Goal: Task Accomplishment & Management: Manage account settings

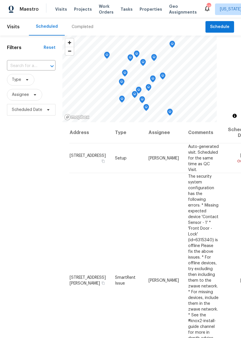
click at [144, 8] on span "Properties" at bounding box center [150, 9] width 23 height 6
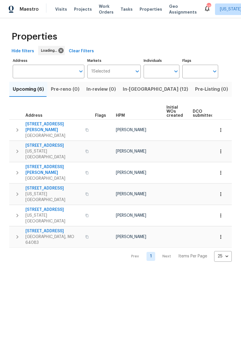
click at [137, 84] on button "In-reno (12)" at bounding box center [155, 89] width 72 height 15
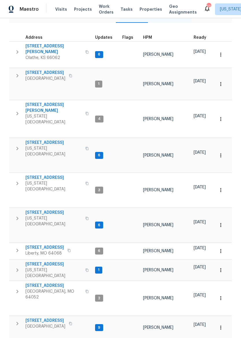
scroll to position [73, 0]
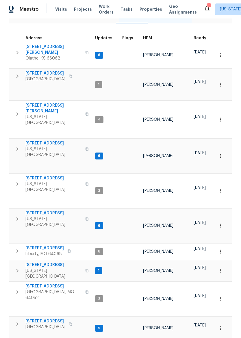
click at [44, 318] on span "1206 Sycamore St" at bounding box center [45, 321] width 40 height 6
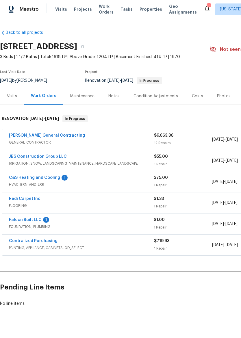
click at [29, 220] on link "Falcon Built LLC" at bounding box center [25, 220] width 33 height 4
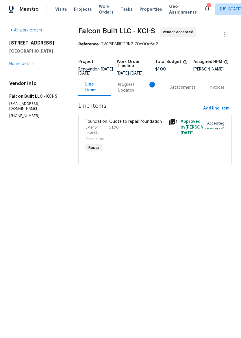
click at [135, 90] on div "Progress Updates 1" at bounding box center [137, 88] width 38 height 12
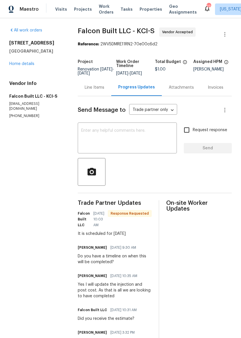
click at [30, 62] on link "Home details" at bounding box center [21, 64] width 25 height 4
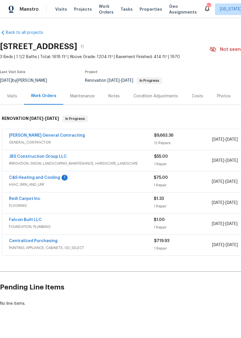
click at [53, 178] on link "C&S Heating and Cooling" at bounding box center [34, 177] width 51 height 4
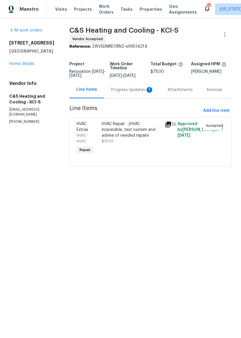
click at [126, 97] on div "Progress Updates 1" at bounding box center [132, 89] width 57 height 17
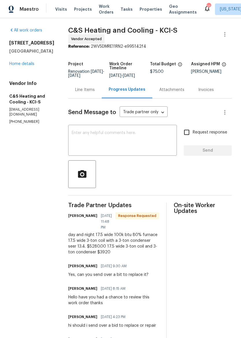
click at [90, 92] on div "Line Items" at bounding box center [85, 90] width 20 height 6
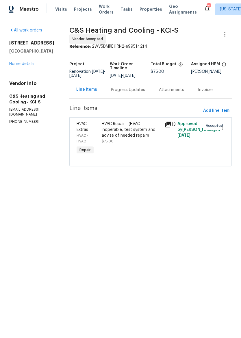
click at [132, 133] on div "HVAC Repair - (HVAC inoperable, test system and advise of needed repairs" at bounding box center [132, 129] width 60 height 17
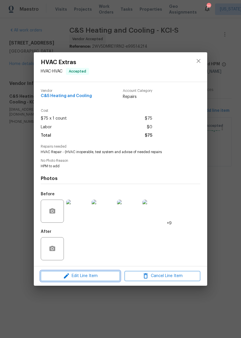
click at [85, 277] on span "Edit Line Item" at bounding box center [80, 275] width 76 height 7
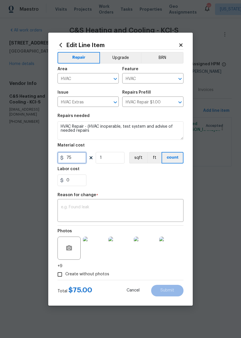
click at [74, 159] on input "75" at bounding box center [71, 158] width 29 height 12
type input "3920"
click at [116, 206] on textarea at bounding box center [120, 211] width 119 height 12
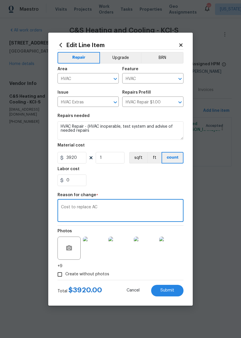
type textarea "Cost to replace AC"
click at [169, 182] on div "0" at bounding box center [120, 180] width 126 height 12
click at [174, 289] on button "Submit" at bounding box center [167, 291] width 32 height 12
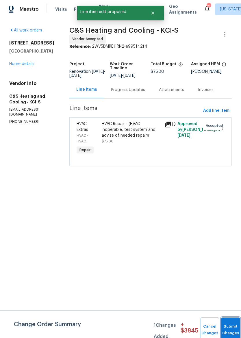
click at [231, 327] on button "Submit Changes" at bounding box center [230, 329] width 18 height 25
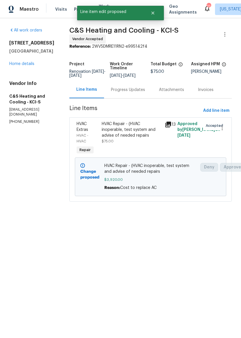
click at [13, 65] on link "Home details" at bounding box center [21, 64] width 25 height 4
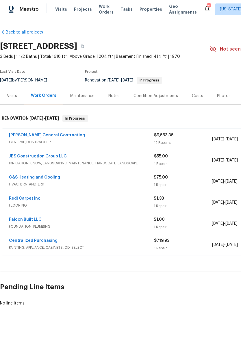
scroll to position [0, 0]
click at [141, 12] on span "Properties" at bounding box center [150, 9] width 23 height 6
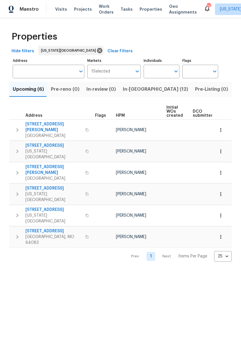
click at [138, 86] on span "In-reno (12)" at bounding box center [155, 89] width 65 height 8
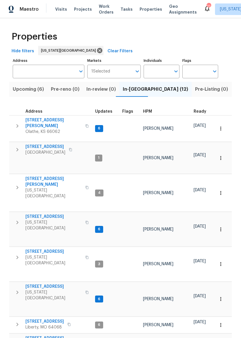
click at [21, 94] on button "Upcoming (6)" at bounding box center [28, 89] width 38 height 15
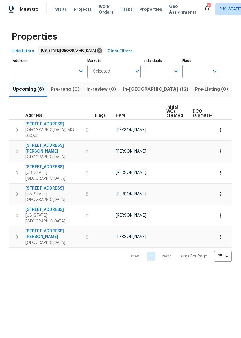
click at [31, 228] on span "9432 Carter Dr" at bounding box center [53, 234] width 56 height 12
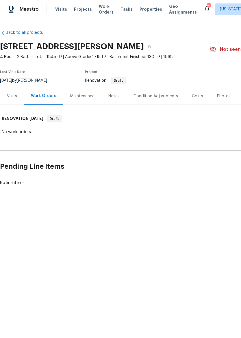
click at [11, 98] on div "Visits" at bounding box center [12, 96] width 10 height 6
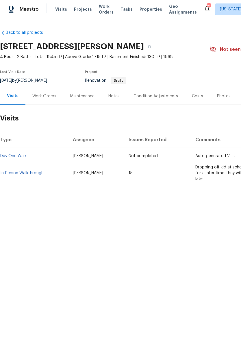
click at [10, 12] on img at bounding box center [11, 9] width 5 height 7
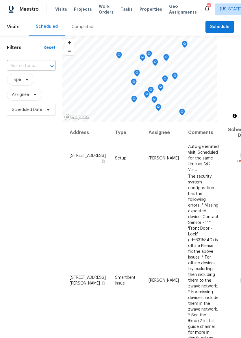
click at [145, 10] on span "Properties" at bounding box center [150, 9] width 23 height 6
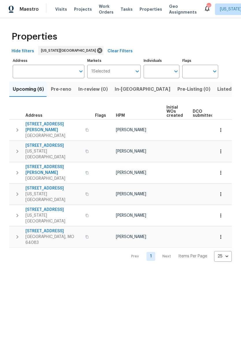
click at [214, 89] on button "Listed (28)" at bounding box center [230, 89] width 32 height 15
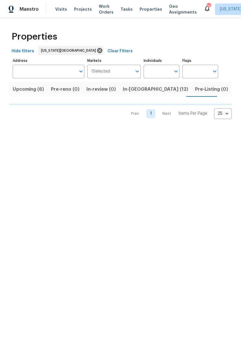
click at [138, 86] on span "In-[GEOGRAPHIC_DATA] (12)" at bounding box center [155, 89] width 65 height 8
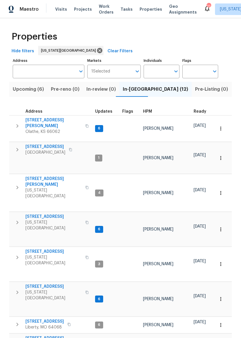
scroll to position [5, 0]
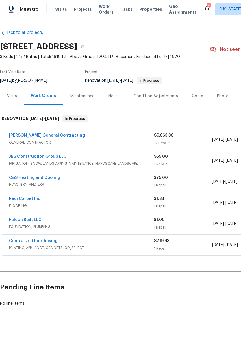
click at [32, 195] on div "Redi Carpet Inc FLOORING $1.33 1 Repair 8/29/2025 - 9/5/2025 Vendor Accepted" at bounding box center [163, 202] width 322 height 21
click at [30, 200] on link "Redi Carpet Inc" at bounding box center [24, 199] width 31 height 4
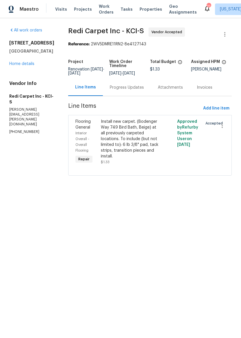
click at [135, 90] on div "Progress Updates" at bounding box center [127, 88] width 34 height 6
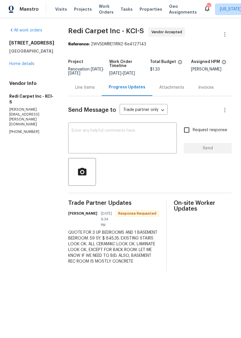
click at [150, 4] on div "Visits Projects Work Orders Tasks Properties Geo Assignments" at bounding box center [129, 9] width 148 height 12
click at [149, 9] on span "Properties" at bounding box center [150, 9] width 23 height 6
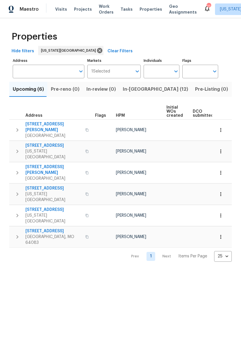
click at [139, 85] on span "In-reno (12)" at bounding box center [155, 89] width 65 height 8
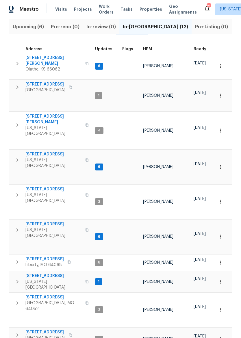
scroll to position [66, 0]
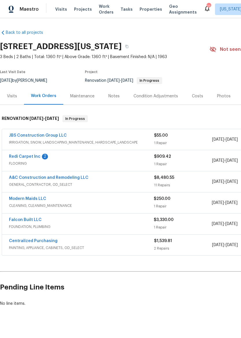
click at [28, 158] on link "Redi Carpet Inc" at bounding box center [24, 156] width 31 height 4
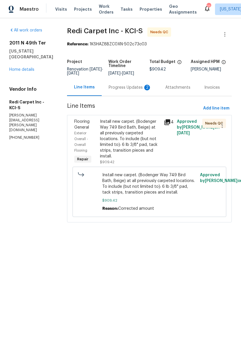
click at [137, 90] on div "Progress Updates 2" at bounding box center [130, 88] width 43 height 6
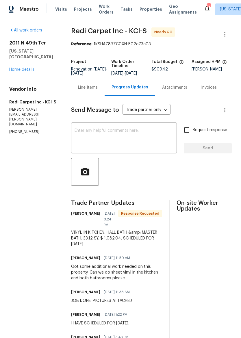
click at [90, 95] on div "Line Items" at bounding box center [87, 87] width 33 height 17
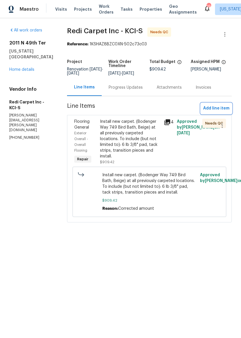
click at [213, 110] on span "Add line item" at bounding box center [216, 108] width 26 height 7
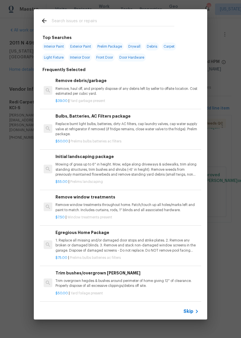
click at [136, 25] on input "text" at bounding box center [113, 21] width 122 height 9
type input "Sheet vi"
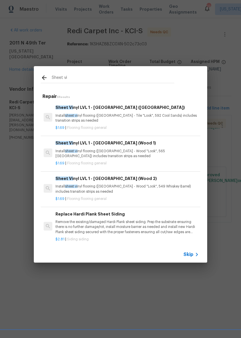
click at [140, 118] on p "Install sheet vi nyl flooring ([GEOGRAPHIC_DATA] - Tile "Look", 592 Cool Sands)…" at bounding box center [126, 118] width 143 height 10
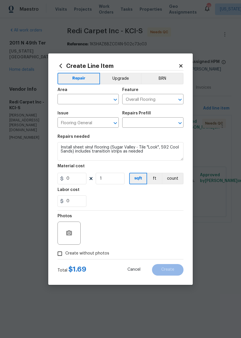
type input "Sheet Vinyl LVL 1 - [GEOGRAPHIC_DATA] (Tile) $1.69"
type input "1.69"
click at [96, 98] on input "text" at bounding box center [79, 99] width 45 height 9
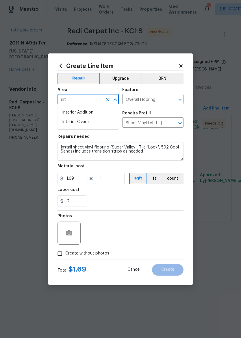
click at [102, 121] on li "Interior Overall" at bounding box center [87, 122] width 61 height 10
type input "Interior Overall"
click at [83, 182] on input "1.69" at bounding box center [71, 179] width 29 height 12
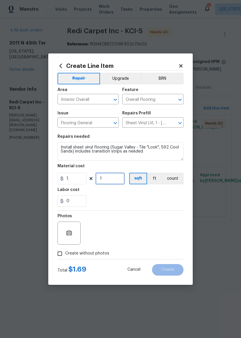
type input "1"
click at [72, 176] on input "1" at bounding box center [71, 179] width 29 height 12
click at [78, 178] on input "1" at bounding box center [71, 179] width 29 height 12
type input "1082.04"
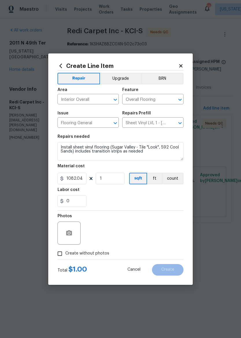
click at [129, 198] on div "0" at bounding box center [120, 201] width 126 height 12
click at [60, 257] on input "Create without photos" at bounding box center [59, 253] width 11 height 11
checkbox input "true"
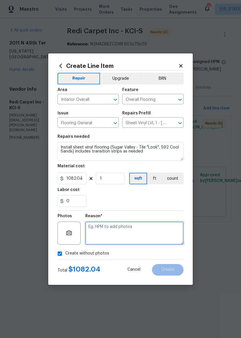
click at [143, 230] on textarea at bounding box center [134, 232] width 98 height 23
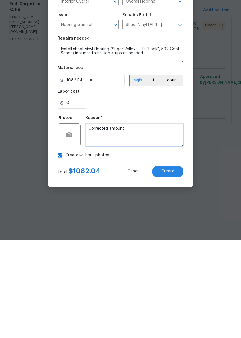
type textarea "Corrected amount"
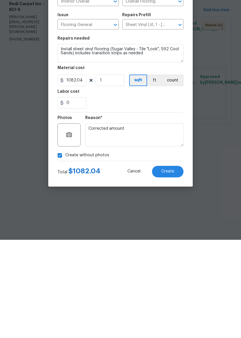
click at [167, 264] on button "Create" at bounding box center [167, 270] width 31 height 12
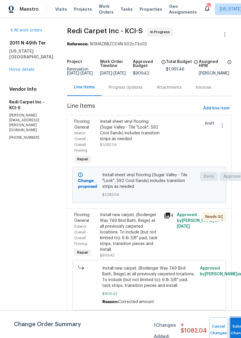
click at [238, 325] on button "Submit Changes" at bounding box center [239, 329] width 18 height 25
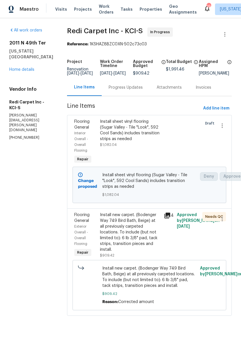
click at [140, 243] on div "Install new carpet. (Bodenger Way 749 Bird Bath, Beige) at all previously carpe…" at bounding box center [130, 232] width 61 height 40
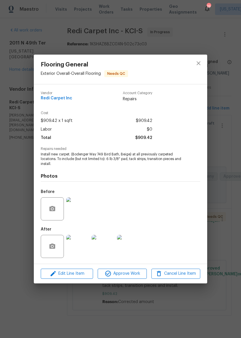
click at [131, 268] on div "Edit Line Item Approve Work Cancel Line Item" at bounding box center [120, 273] width 173 height 19
click at [128, 270] on button "Approve Work" at bounding box center [122, 273] width 49 height 10
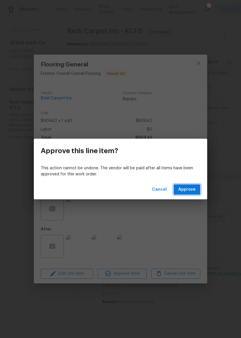
click at [196, 186] on button "Approve" at bounding box center [186, 189] width 27 height 11
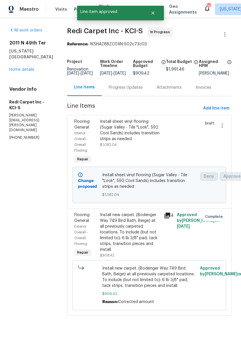
click at [19, 68] on link "Home details" at bounding box center [21, 70] width 25 height 4
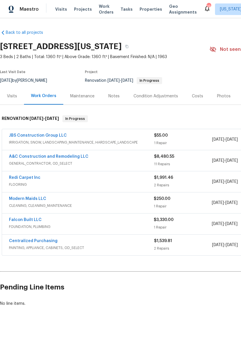
click at [64, 184] on span "FLOORING" at bounding box center [81, 185] width 145 height 6
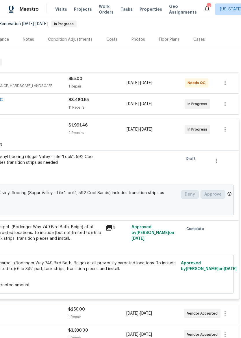
scroll to position [57, 85]
click at [222, 160] on button "button" at bounding box center [216, 161] width 14 height 14
click at [170, 172] on div at bounding box center [120, 169] width 241 height 338
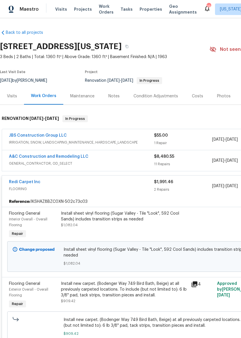
scroll to position [0, 0]
click at [14, 4] on div "Maestro" at bounding box center [19, 9] width 39 height 12
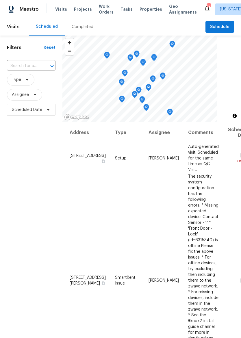
click at [139, 12] on span "Properties" at bounding box center [150, 9] width 23 height 6
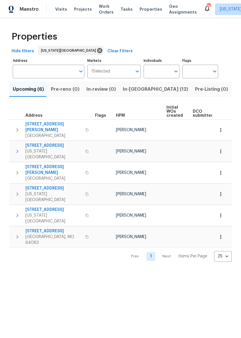
click at [131, 87] on span "In-[GEOGRAPHIC_DATA] (12)" at bounding box center [155, 89] width 65 height 8
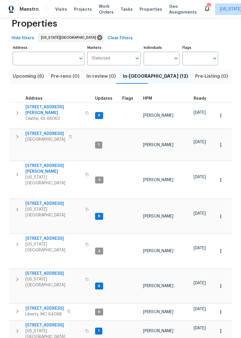
scroll to position [24, 0]
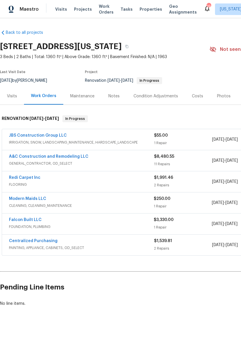
click at [34, 178] on link "Redi Carpet Inc" at bounding box center [24, 177] width 31 height 4
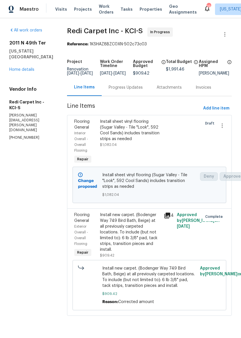
click at [20, 15] on div "Maestro" at bounding box center [19, 9] width 39 height 12
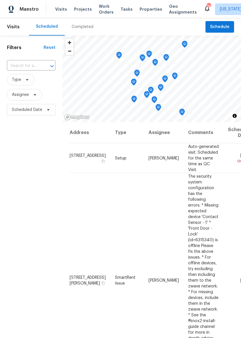
click at [18, 14] on div "Maestro" at bounding box center [19, 9] width 39 height 12
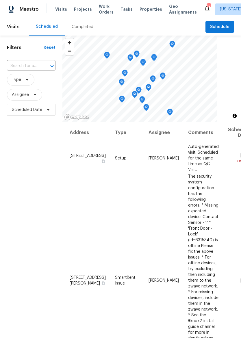
click at [148, 11] on span "Properties" at bounding box center [150, 9] width 23 height 6
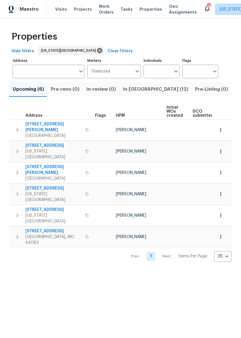
click at [137, 91] on span "In-reno (12)" at bounding box center [155, 89] width 65 height 8
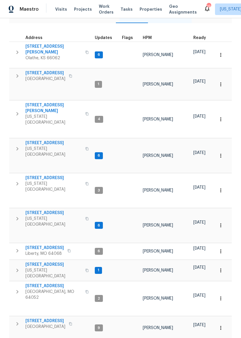
scroll to position [73, 0]
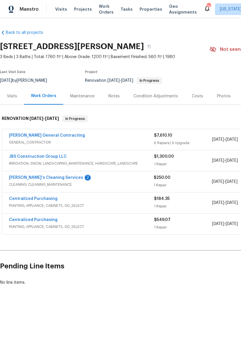
click at [122, 96] on div "Notes" at bounding box center [113, 95] width 25 height 17
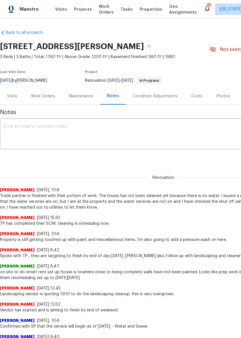
click at [84, 93] on div "Maintenance" at bounding box center [81, 96] width 24 height 6
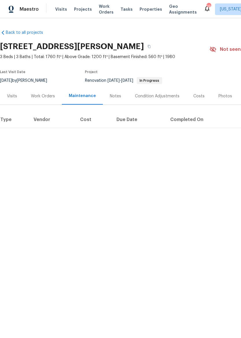
click at [11, 90] on div "Visits" at bounding box center [12, 95] width 24 height 17
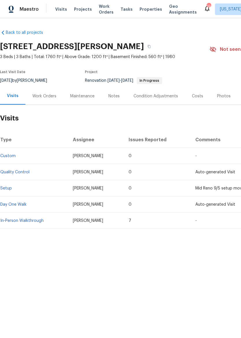
click at [50, 90] on div "Work Orders" at bounding box center [44, 95] width 38 height 17
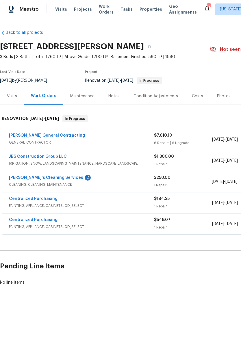
click at [16, 178] on link "[PERSON_NAME]'s Cleaning Services" at bounding box center [46, 177] width 74 height 4
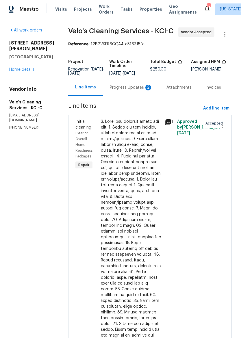
click at [129, 84] on div "Progress Updates 2" at bounding box center [131, 87] width 57 height 17
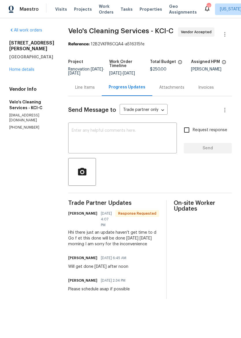
click at [88, 93] on div "Line Items" at bounding box center [84, 87] width 33 height 17
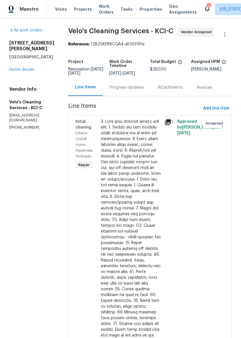
click at [15, 72] on link "Home details" at bounding box center [21, 70] width 25 height 4
